Goal: Subscribe to service/newsletter

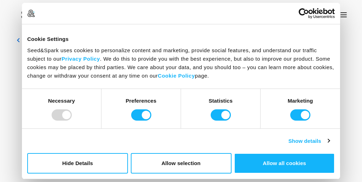
scroll to position [8, 0]
click at [135, 111] on input "Preferences" at bounding box center [141, 115] width 20 height 11
checkbox input "false"
click at [215, 111] on input "Statistics" at bounding box center [221, 115] width 20 height 11
checkbox input "false"
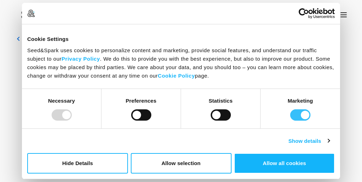
click at [298, 116] on input "Marketing" at bounding box center [300, 115] width 20 height 11
checkbox input "false"
click at [194, 160] on button "Allow selection" at bounding box center [181, 163] width 101 height 20
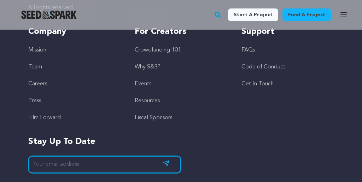
scroll to position [4393, 0]
type input "L"
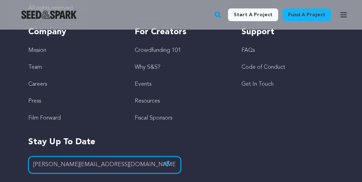
type input "[PERSON_NAME][EMAIL_ADDRESS][DOMAIN_NAME]"
click at [166, 158] on button "Subscribe" at bounding box center [166, 164] width 18 height 12
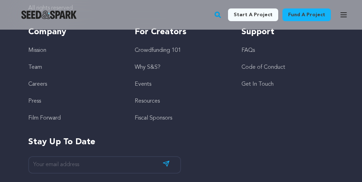
click at [347, 16] on icon "button" at bounding box center [343, 15] width 8 height 8
